Goal: Task Accomplishment & Management: Manage account settings

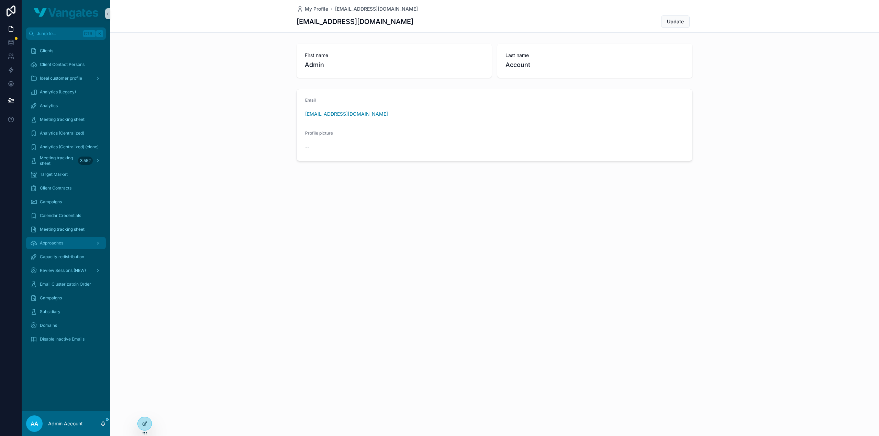
click at [45, 243] on span "Approaches" at bounding box center [51, 242] width 23 height 5
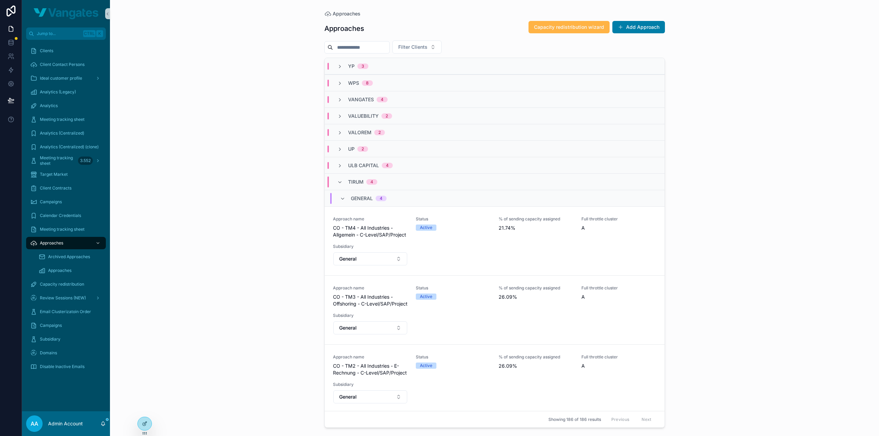
click at [587, 31] on button "Capacity redistribution wizard" at bounding box center [568, 27] width 81 height 12
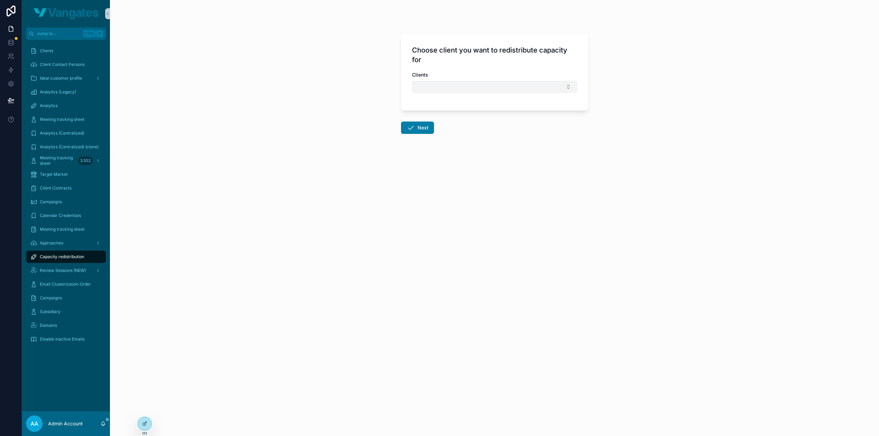
click at [460, 86] on button "Select Button" at bounding box center [494, 87] width 165 height 12
type input "**"
click at [447, 122] on div "Ad20" at bounding box center [494, 124] width 161 height 11
click at [425, 128] on button "Next" at bounding box center [417, 129] width 33 height 12
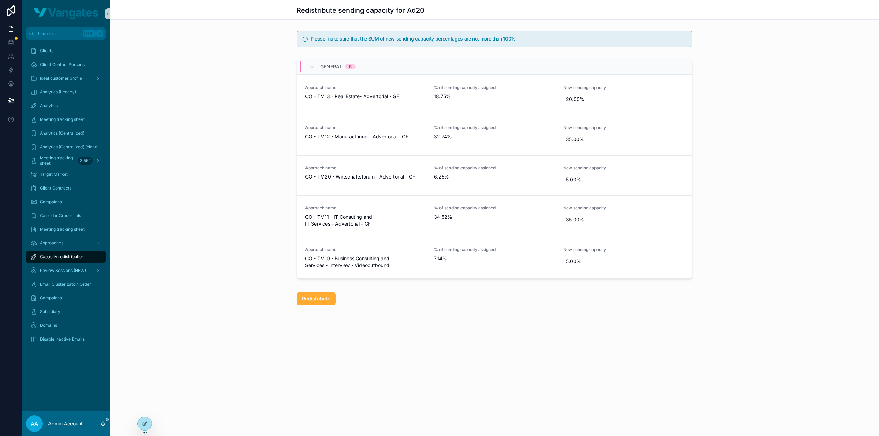
click at [55, 253] on div "Capacity redistribution" at bounding box center [65, 256] width 71 height 11
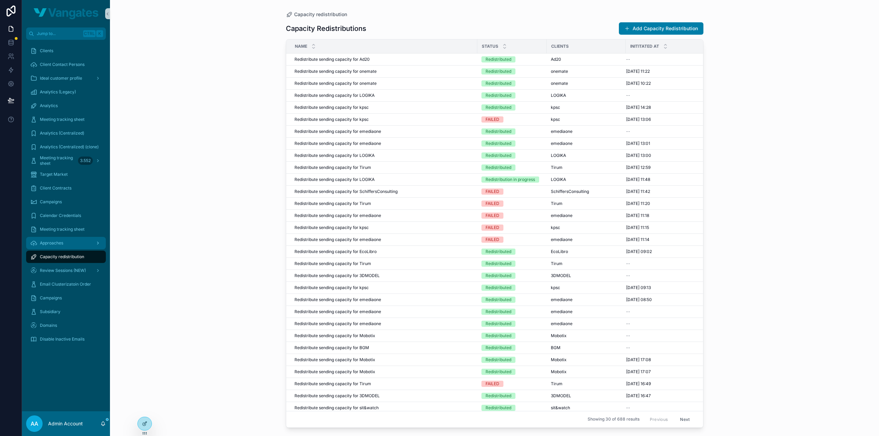
click at [65, 247] on div "Approaches" at bounding box center [65, 243] width 71 height 11
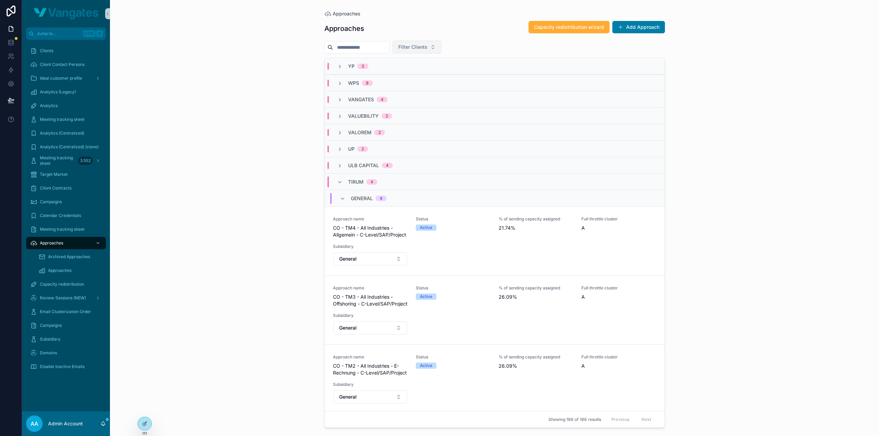
click at [413, 48] on span "Filter Clients" at bounding box center [412, 47] width 29 height 7
type input "**"
click at [412, 82] on div "Ad20" at bounding box center [431, 85] width 82 height 11
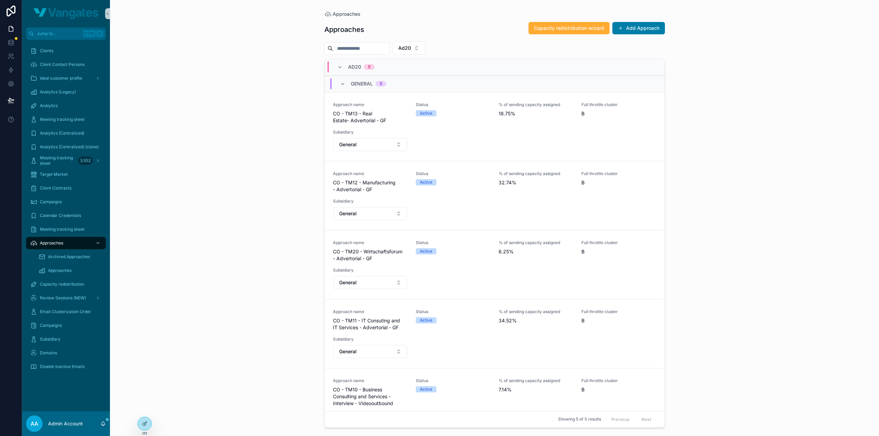
click at [280, 129] on div "Approaches Approaches Capacity redistribution wizard Add Approach Ad20 AD20 5 G…" at bounding box center [494, 218] width 769 height 436
click at [607, 128] on icon "scrollable content" at bounding box center [609, 127] width 5 height 5
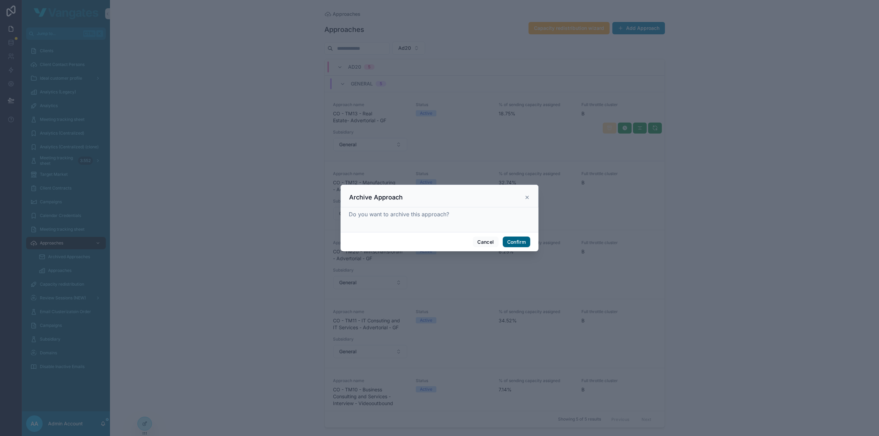
click at [512, 240] on button "Confirm" at bounding box center [516, 242] width 27 height 11
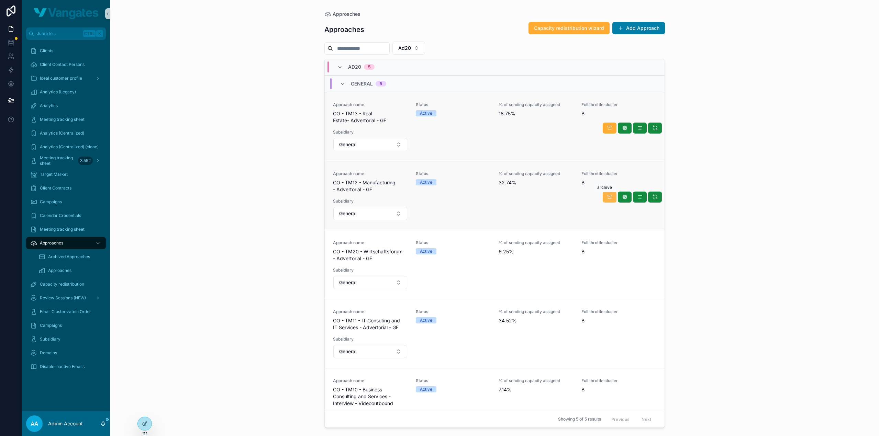
click at [607, 195] on icon "scrollable content" at bounding box center [609, 196] width 5 height 5
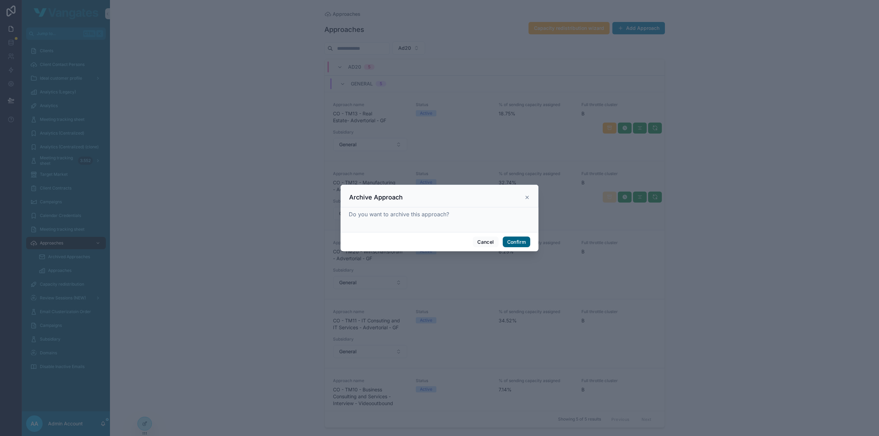
click at [517, 244] on button "Confirm" at bounding box center [516, 242] width 27 height 11
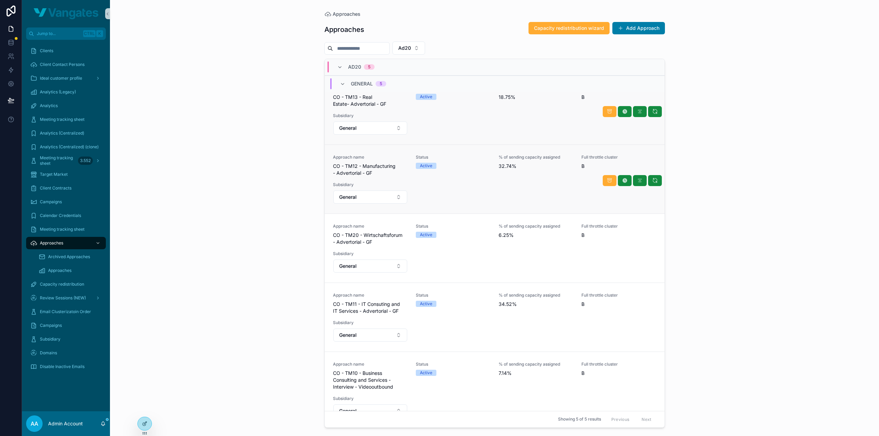
scroll to position [30, 0]
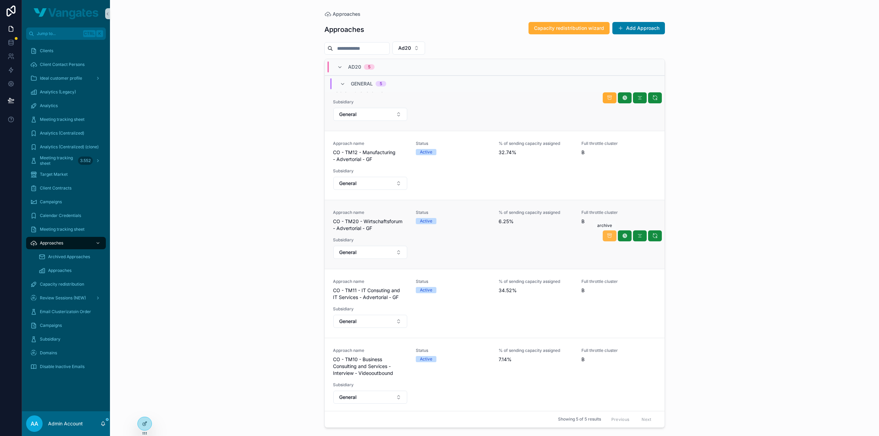
click at [607, 235] on icon "scrollable content" at bounding box center [609, 235] width 5 height 5
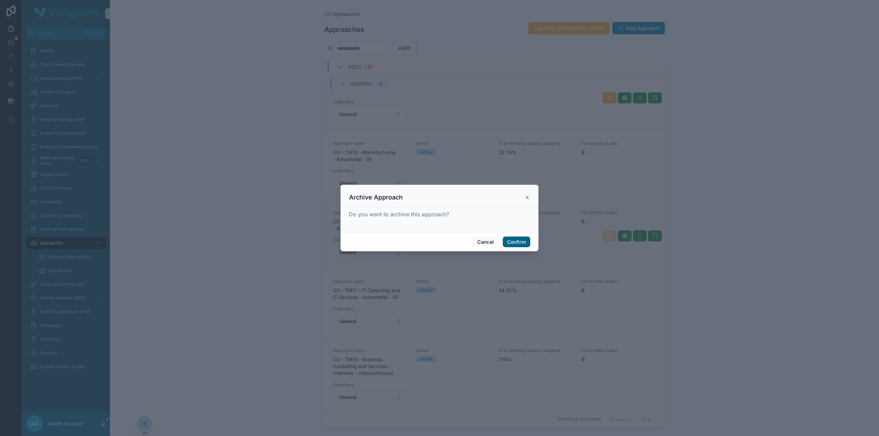
click at [515, 240] on button "Confirm" at bounding box center [516, 242] width 27 height 11
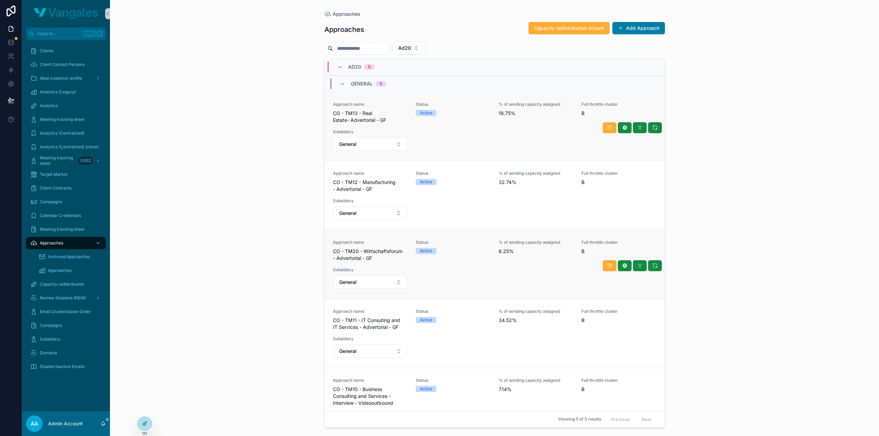
scroll to position [0, 0]
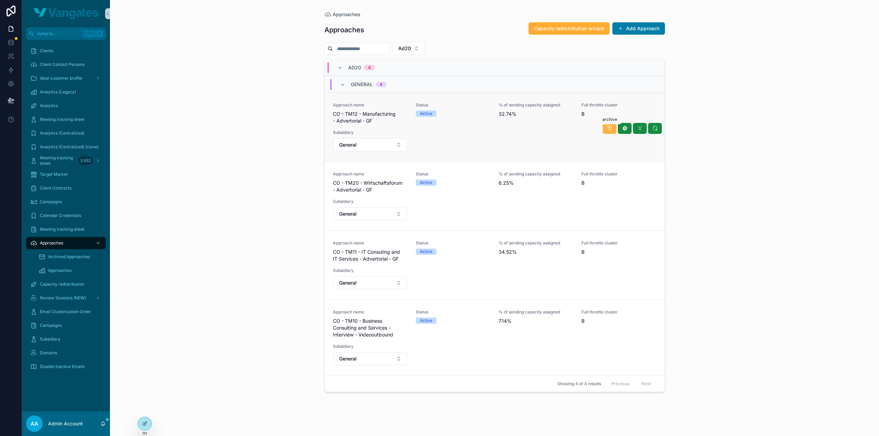
click at [609, 128] on icon "scrollable content" at bounding box center [609, 128] width 5 height 5
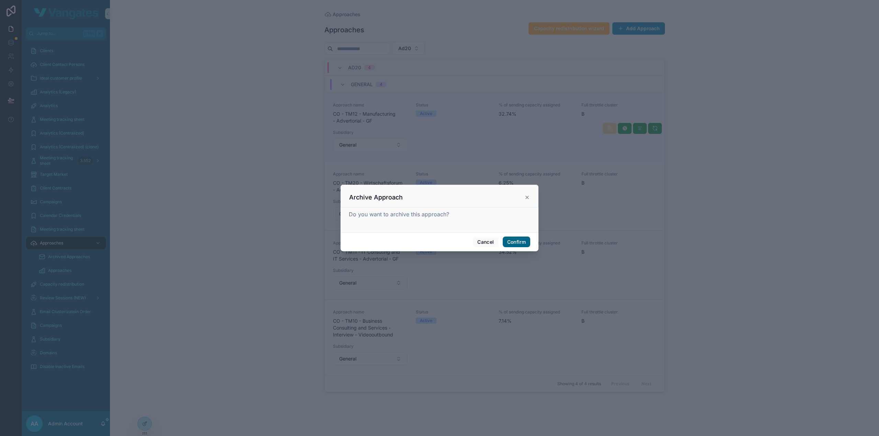
click at [524, 244] on button "Confirm" at bounding box center [516, 242] width 27 height 11
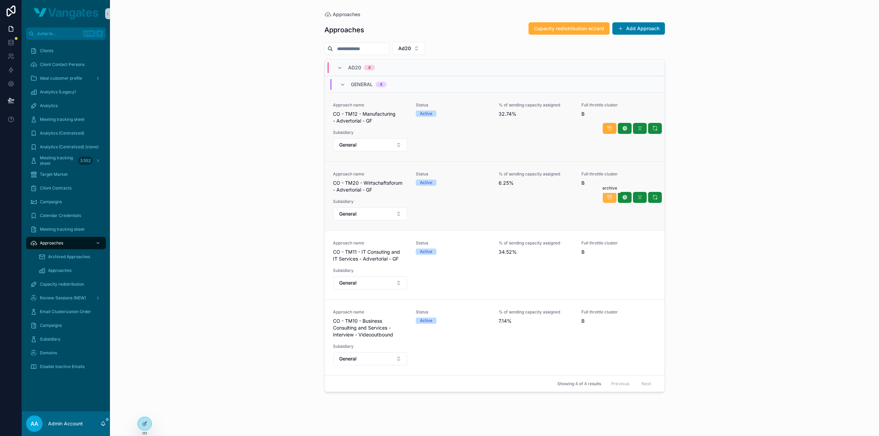
click at [608, 196] on icon "scrollable content" at bounding box center [609, 197] width 5 height 5
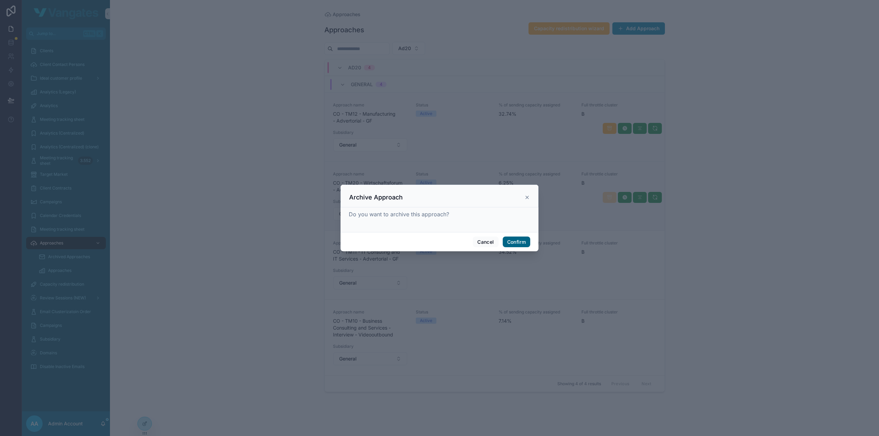
click at [510, 242] on button "Confirm" at bounding box center [516, 242] width 27 height 11
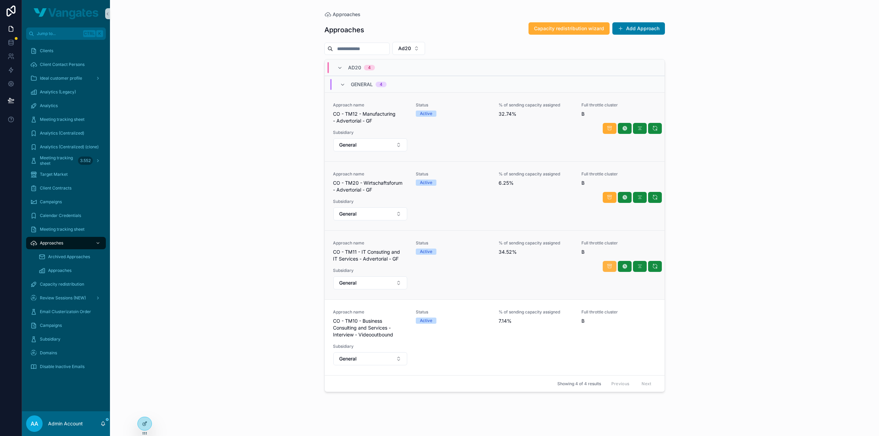
click at [606, 264] on button "scrollable content" at bounding box center [609, 266] width 14 height 11
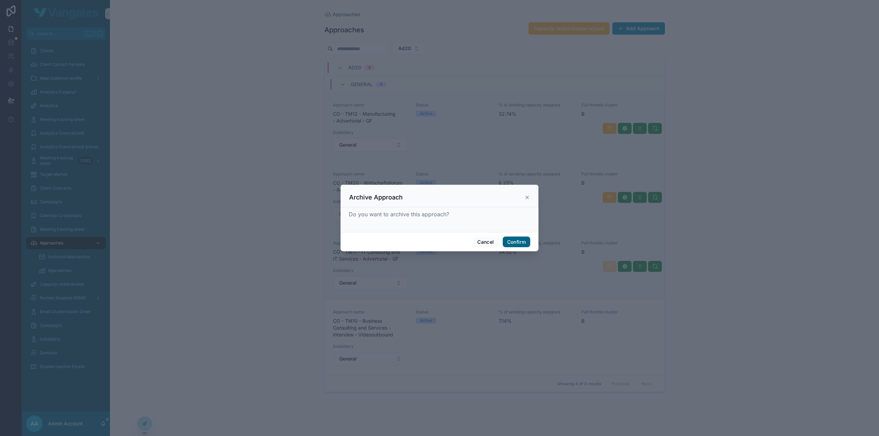
click at [518, 239] on button "Confirm" at bounding box center [516, 242] width 27 height 11
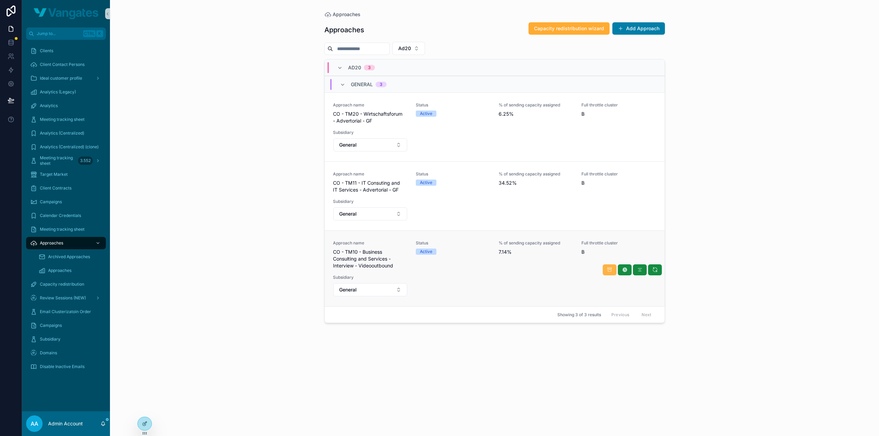
click at [609, 269] on icon "scrollable content" at bounding box center [609, 269] width 5 height 5
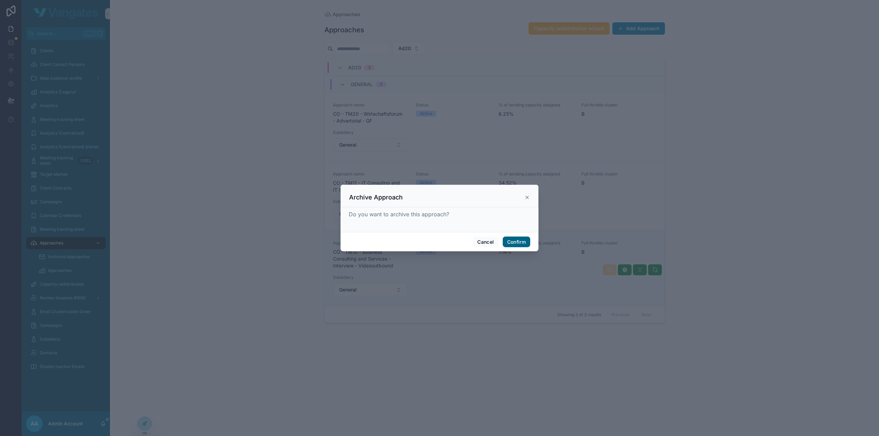
click at [514, 244] on button "Confirm" at bounding box center [516, 242] width 27 height 11
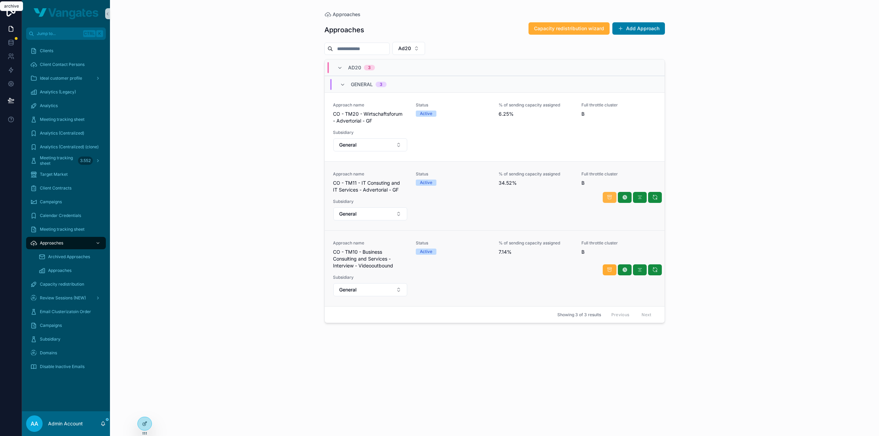
click at [608, 197] on icon "scrollable content" at bounding box center [609, 197] width 5 height 5
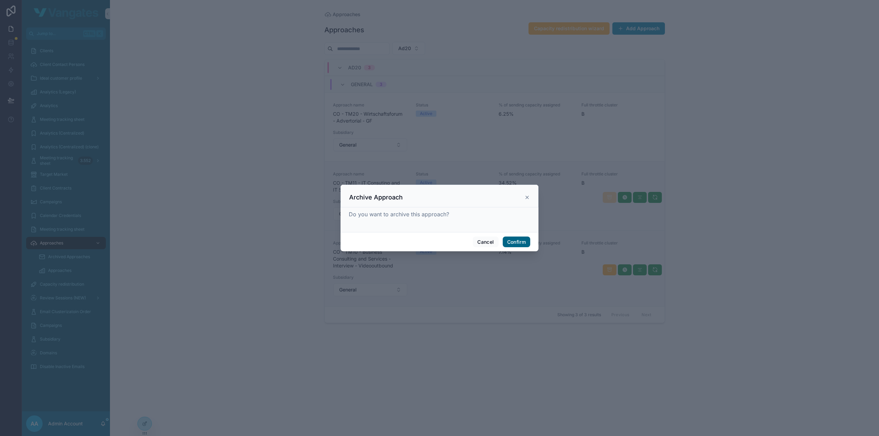
click at [514, 239] on button "Confirm" at bounding box center [516, 242] width 27 height 11
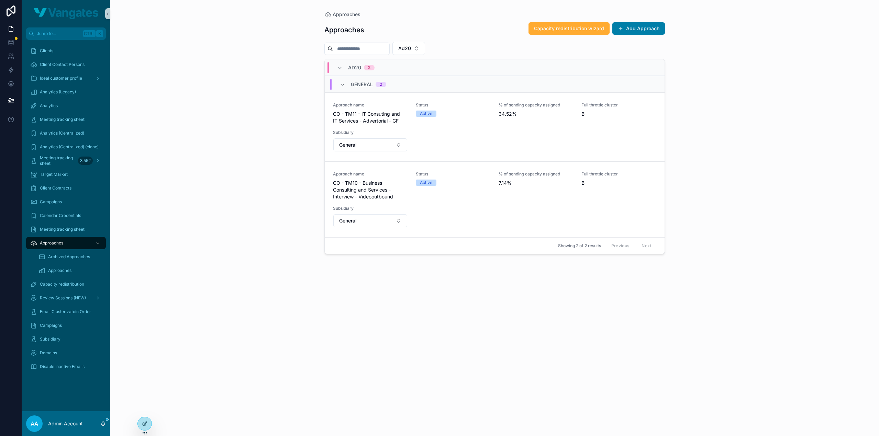
click at [740, 164] on div "Approaches Approaches Capacity redistribution wizard Add Approach Ad20 AD20 2 G…" at bounding box center [494, 218] width 769 height 436
click at [609, 129] on icon "scrollable content" at bounding box center [609, 128] width 5 height 5
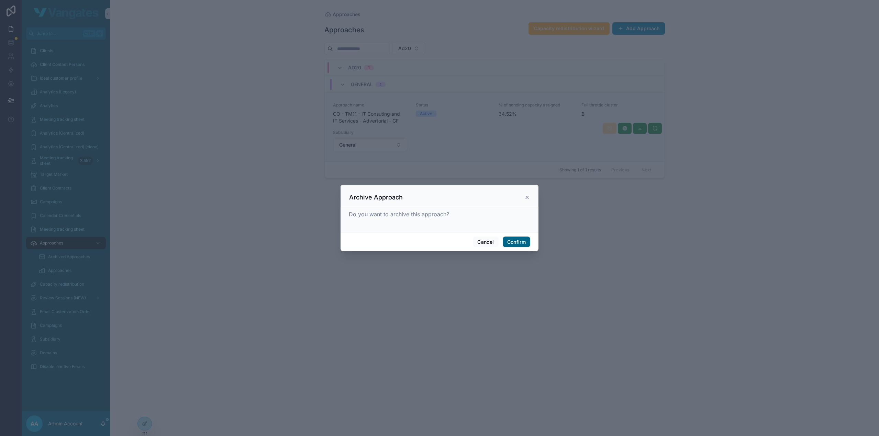
click at [512, 239] on button "Confirm" at bounding box center [516, 242] width 27 height 11
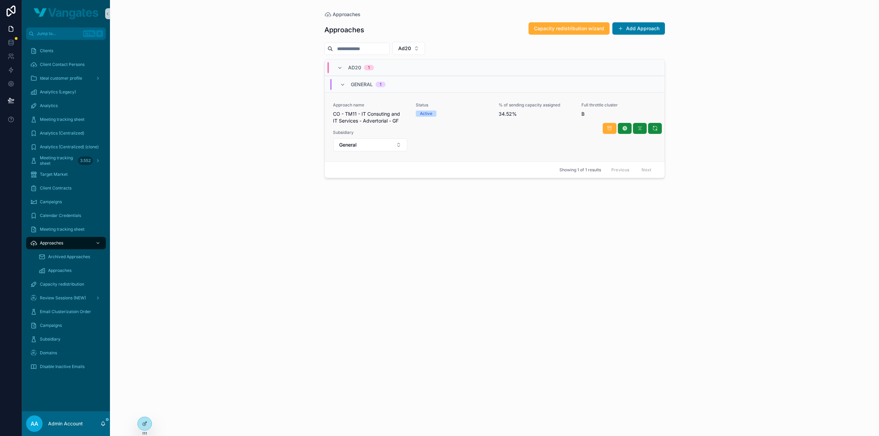
click at [773, 181] on div "Approaches Approaches Capacity redistribution wizard Add Approach Ad20 AD20 1 G…" at bounding box center [494, 218] width 769 height 436
drag, startPoint x: 0, startPoint y: 0, endPoint x: 282, endPoint y: 158, distance: 323.6
click at [282, 158] on div "Approaches Approaches Capacity redistribution wizard Add Approach Ad20 AD20 1 G…" at bounding box center [494, 218] width 769 height 436
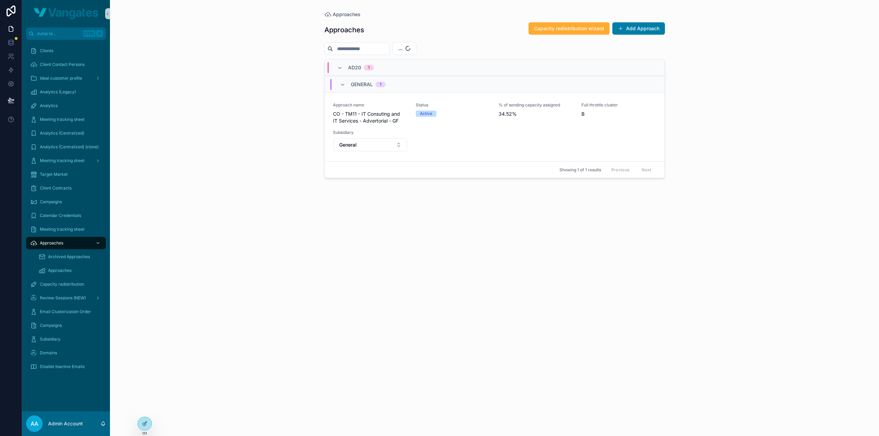
click at [292, 157] on div "Approaches Approaches Capacity redistribution wizard Add Approach ... AD20 1 Ge…" at bounding box center [494, 218] width 769 height 436
click at [292, 157] on div "Approaches Approaches Capacity redistribution wizard Add Approach Ad20 AD20 1 G…" at bounding box center [494, 218] width 769 height 436
click at [255, 135] on div "Approaches Approaches Capacity redistribution wizard Add Approach Ad20 AD20 1 G…" at bounding box center [494, 218] width 769 height 436
click at [278, 139] on div "Approaches Approaches Capacity redistribution wizard Add Approach Ad20 AD20 1 G…" at bounding box center [494, 218] width 769 height 436
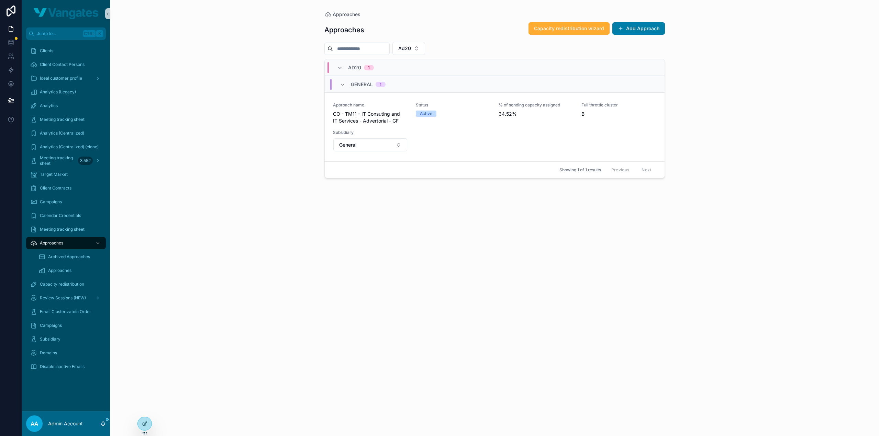
click at [771, 160] on div "Approaches Approaches Capacity redistribution wizard Add Approach Ad20 AD20 1 G…" at bounding box center [494, 218] width 769 height 436
click at [609, 127] on icon "scrollable content" at bounding box center [609, 128] width 5 height 5
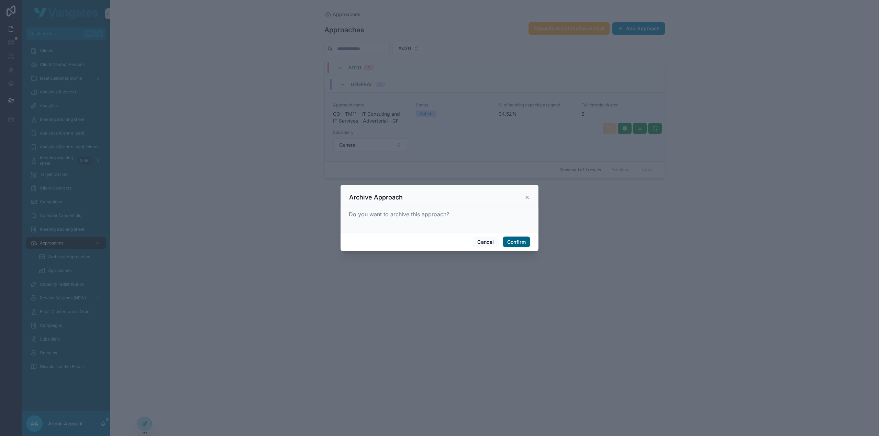
click at [521, 238] on button "Confirm" at bounding box center [516, 242] width 27 height 11
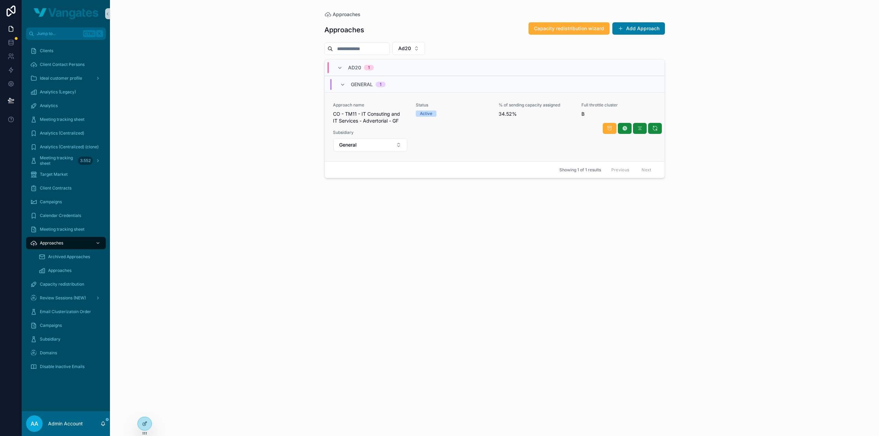
click at [767, 101] on div "Approaches Approaches Capacity redistribution wizard Add Approach Ad20 AD20 1 G…" at bounding box center [494, 218] width 769 height 436
click at [608, 127] on icon "scrollable content" at bounding box center [609, 128] width 5 height 5
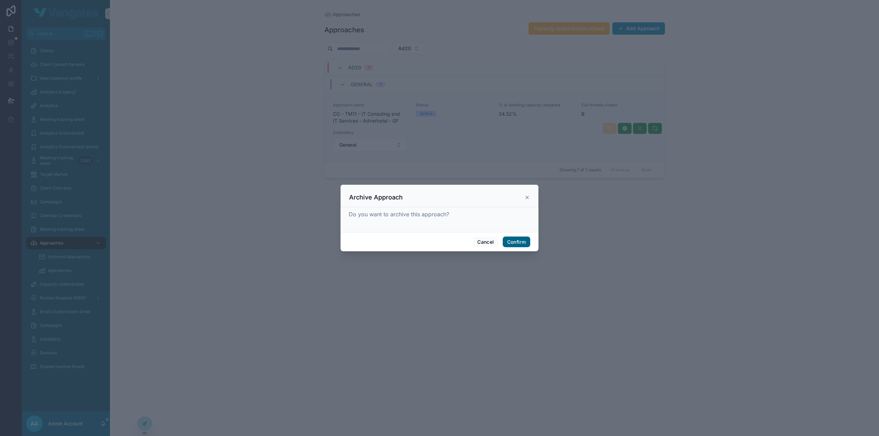
click at [513, 241] on button "Confirm" at bounding box center [516, 242] width 27 height 11
